Goal: Transaction & Acquisition: Download file/media

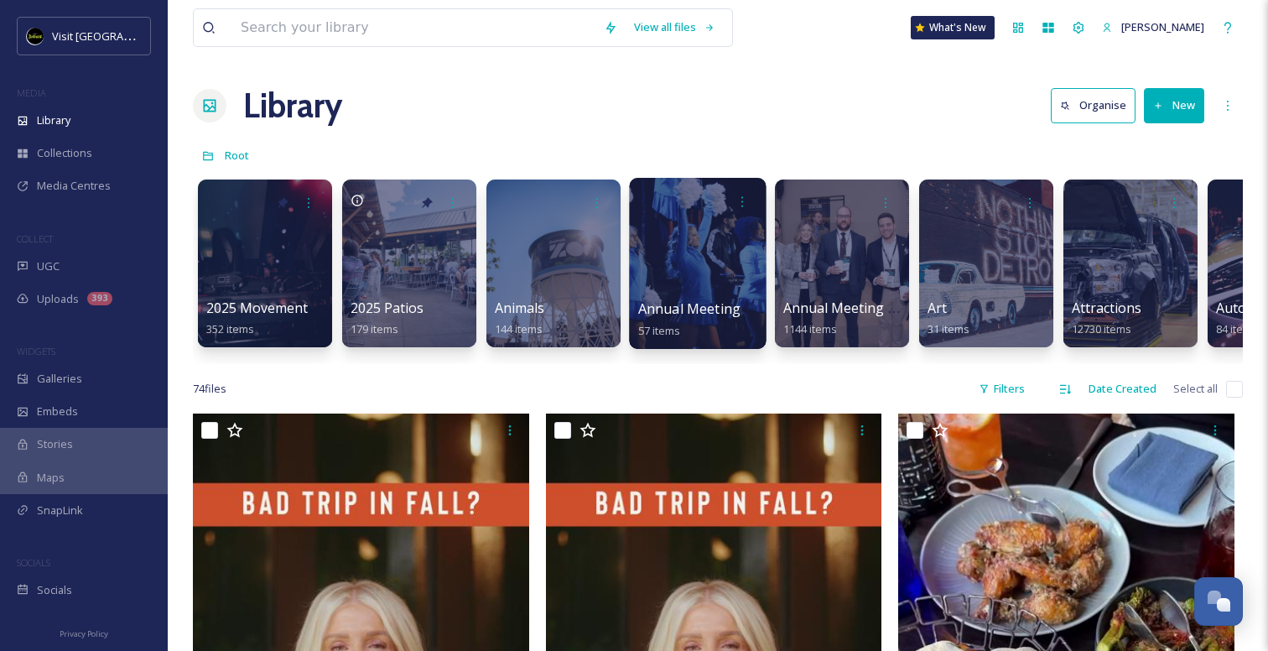
click at [723, 311] on span "Annual Meeting" at bounding box center [689, 308] width 102 height 18
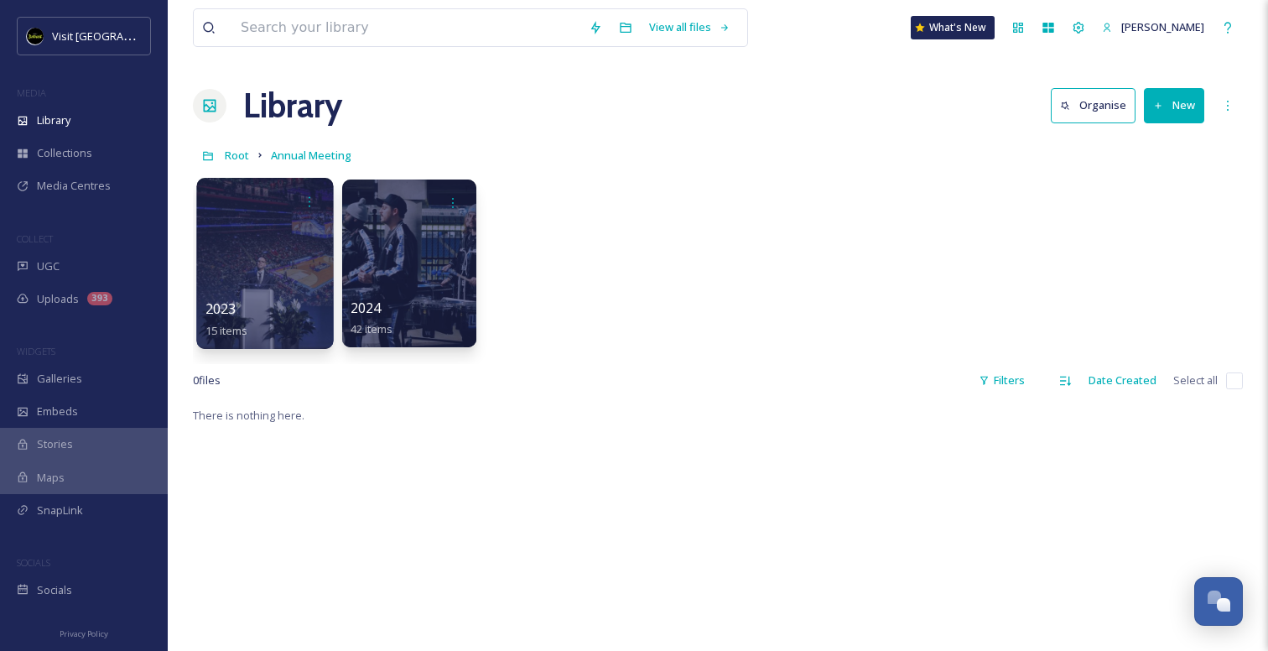
click at [242, 273] on div at bounding box center [264, 263] width 137 height 171
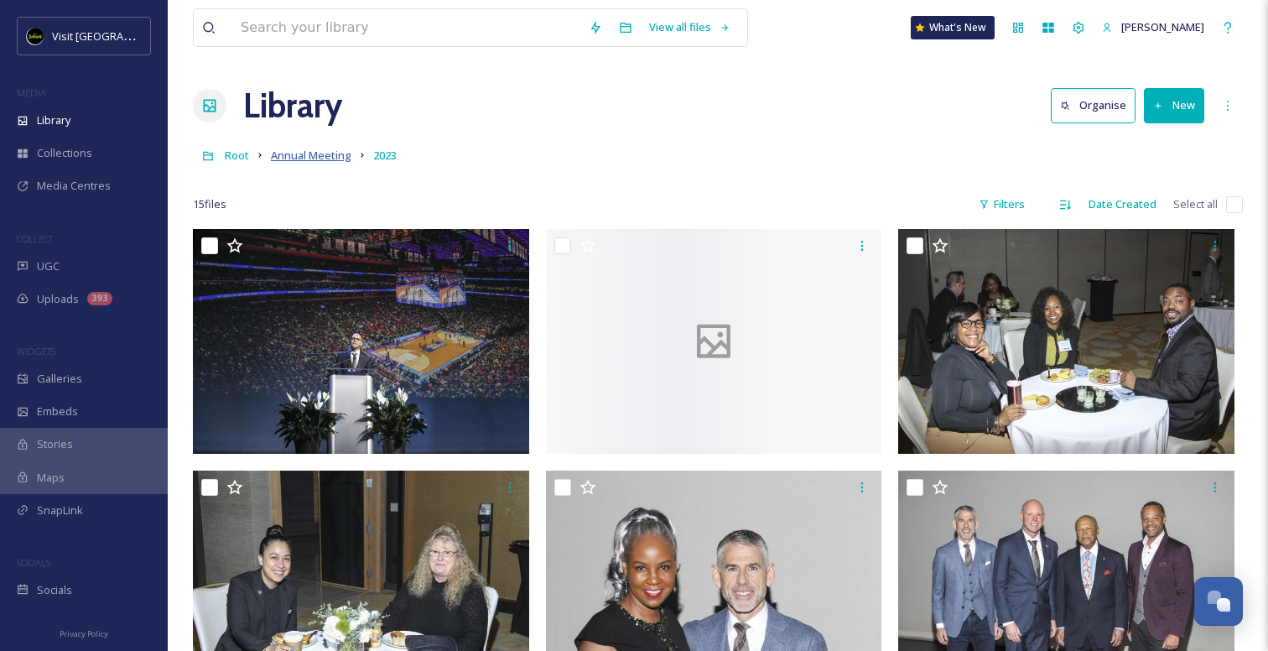
click at [294, 153] on span "Annual Meeting" at bounding box center [311, 155] width 81 height 15
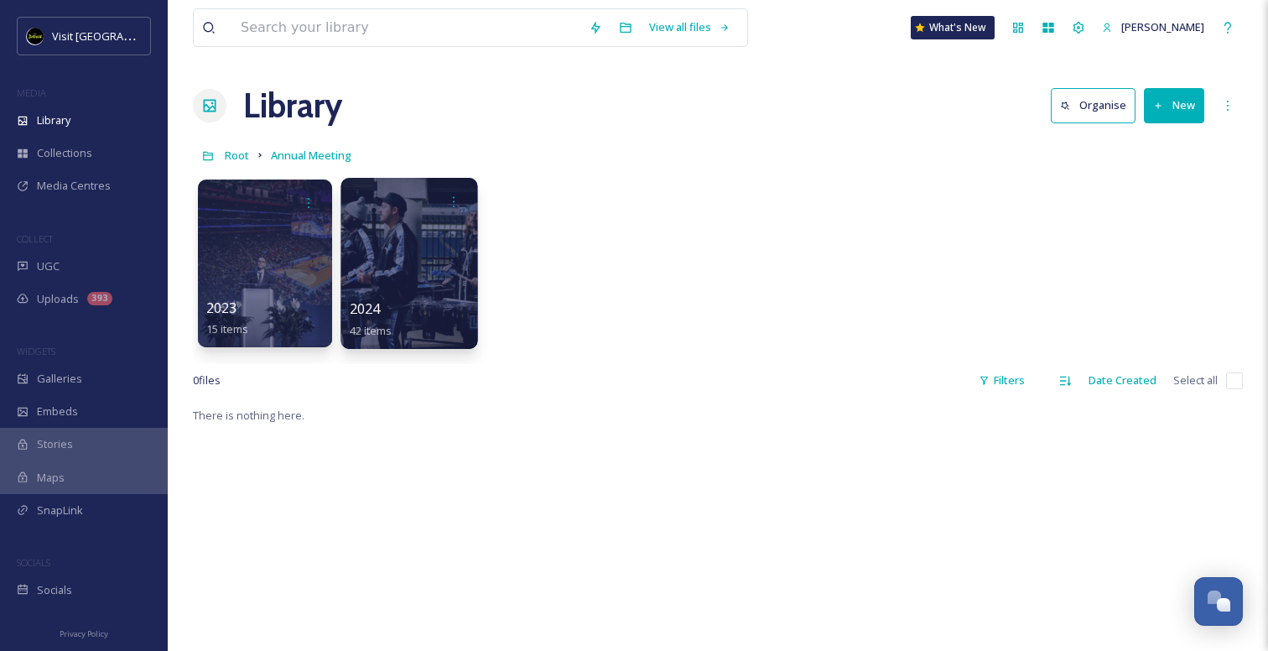
click at [434, 282] on div at bounding box center [409, 263] width 137 height 171
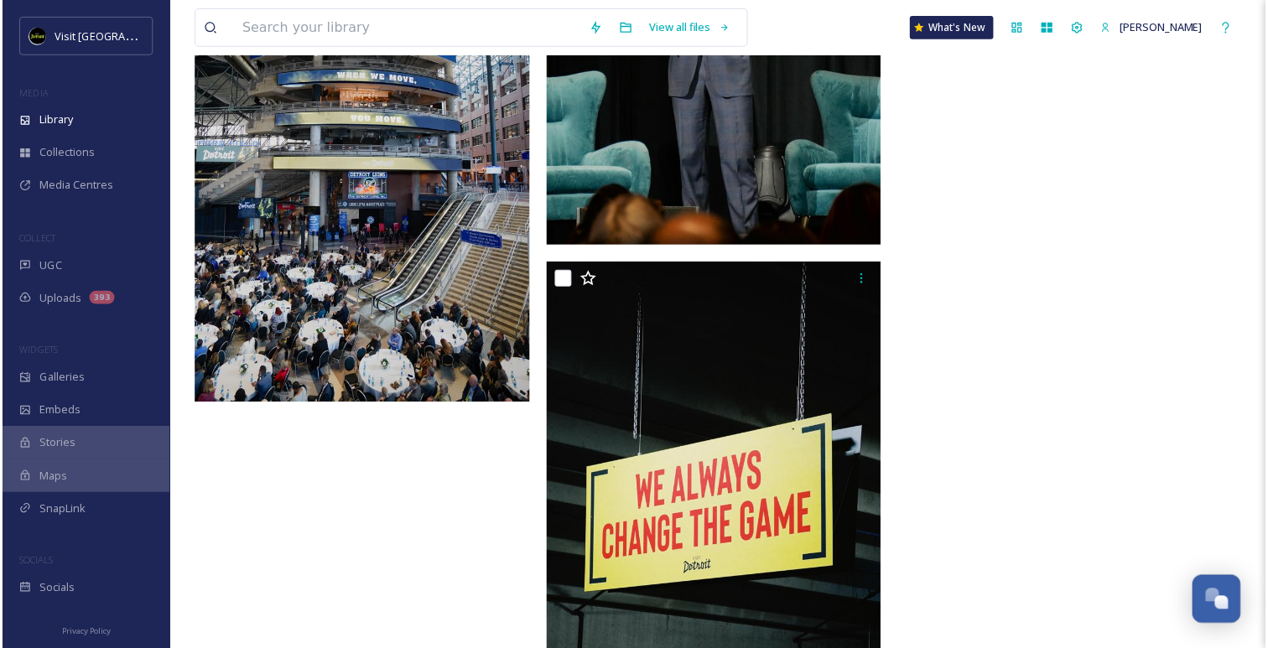
scroll to position [4926, 0]
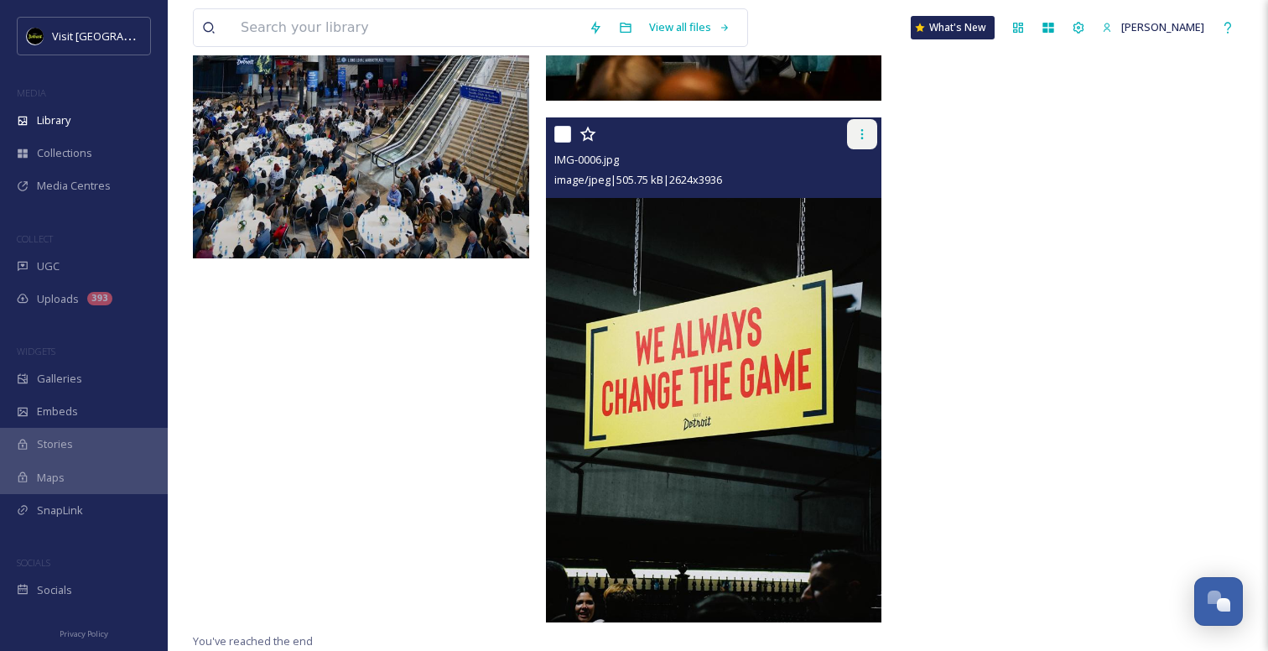
click at [856, 132] on icon at bounding box center [862, 133] width 13 height 13
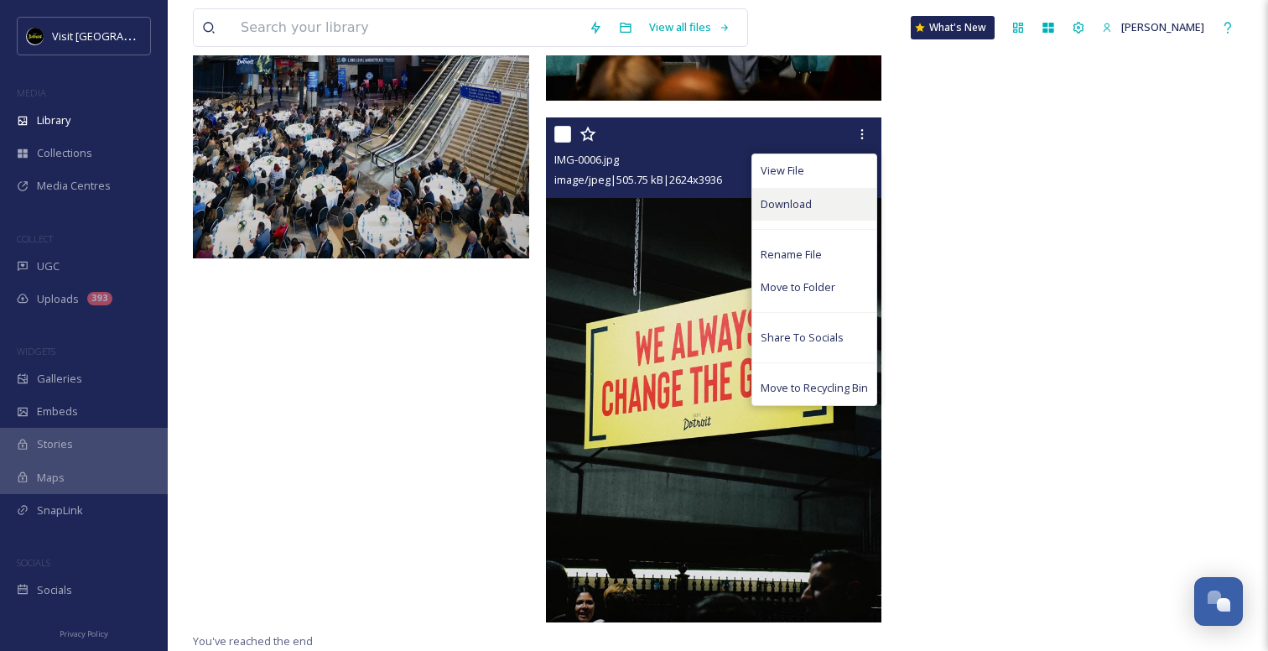
click at [780, 197] on span "Download" at bounding box center [786, 204] width 51 height 16
